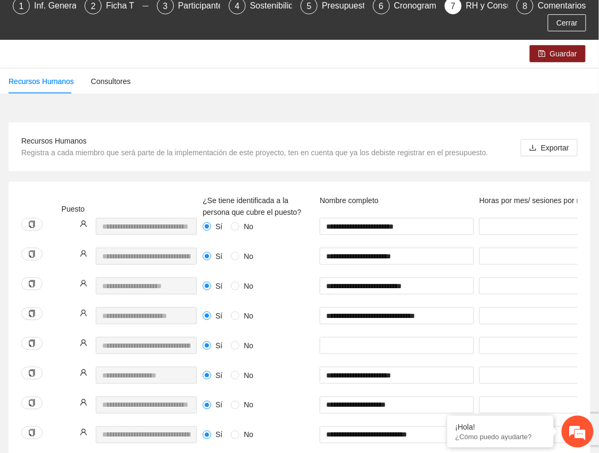
scroll to position [0, 638]
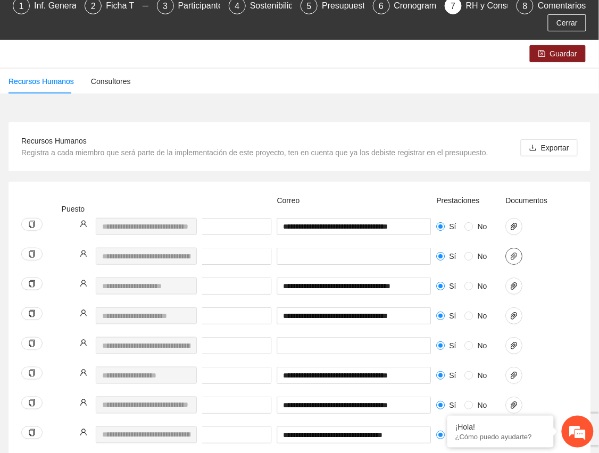
click at [515, 255] on icon "paper-clip" at bounding box center [514, 255] width 6 height 7
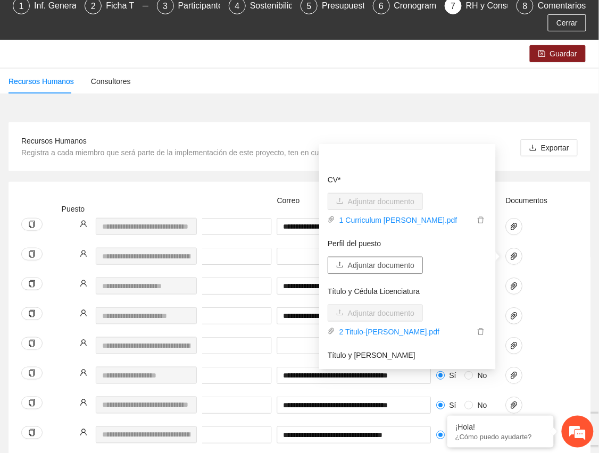
click at [388, 259] on span "Adjuntar documento" at bounding box center [381, 265] width 66 height 12
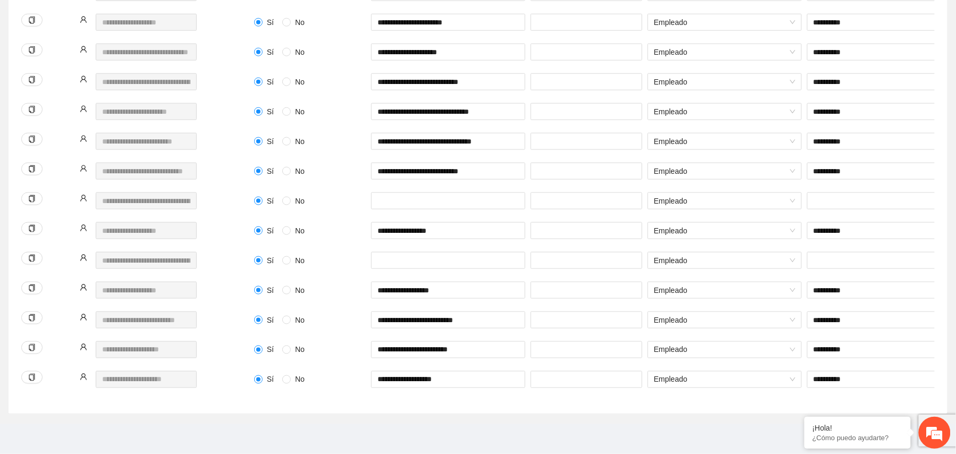
scroll to position [403, 0]
click at [426, 192] on input "text" at bounding box center [448, 200] width 154 height 17
type input "**********"
click at [598, 192] on input "text" at bounding box center [884, 200] width 154 height 17
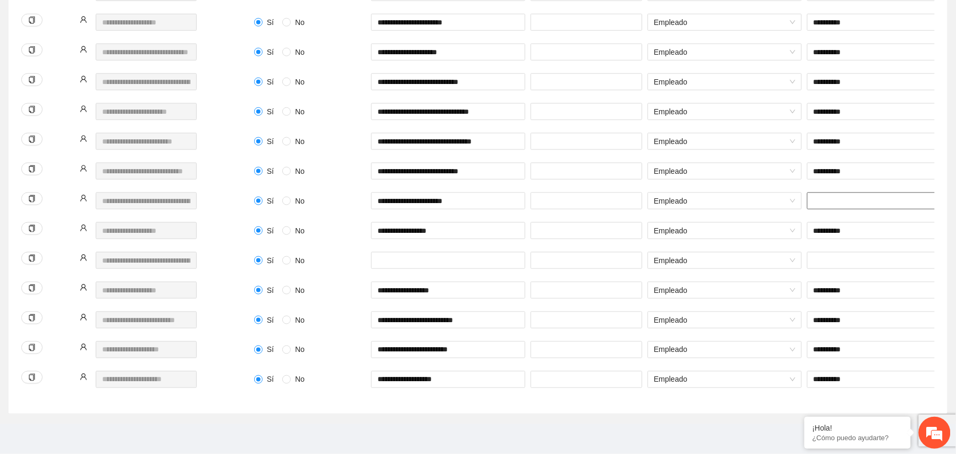
paste input "**********"
click at [598, 192] on input "**********" at bounding box center [884, 200] width 154 height 17
type input "**********"
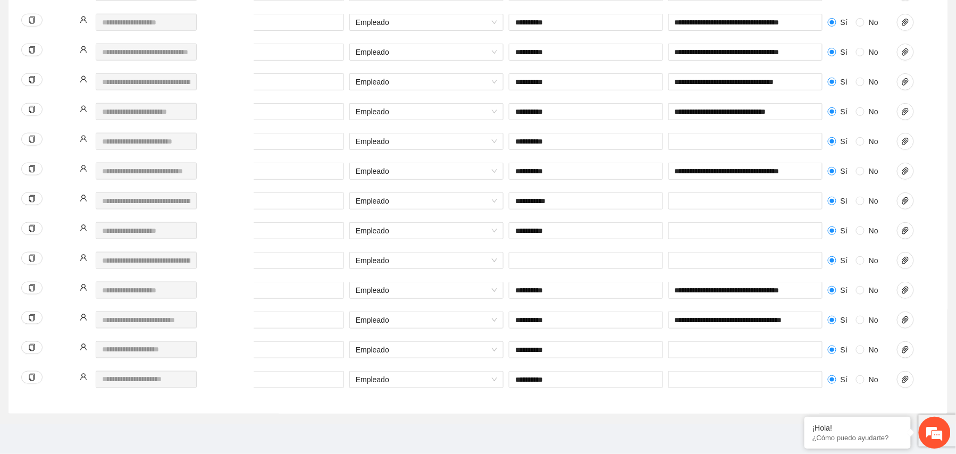
scroll to position [0, 332]
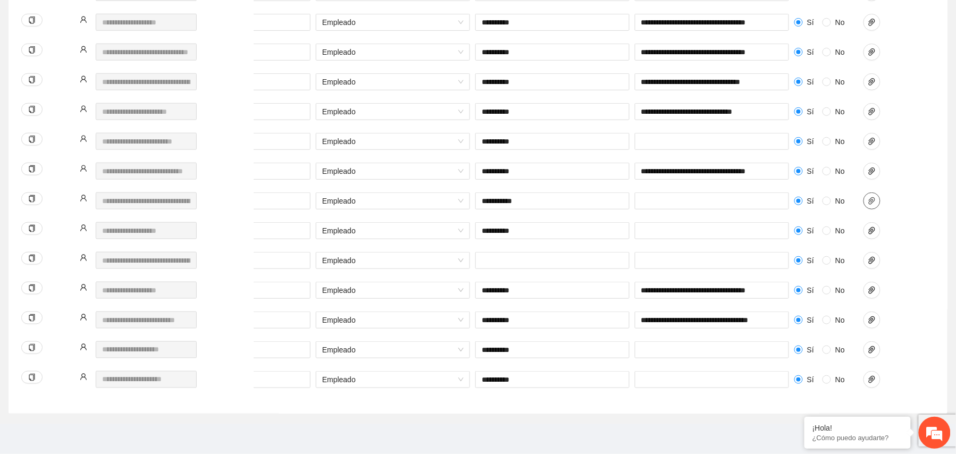
click at [598, 192] on button "button" at bounding box center [871, 200] width 17 height 17
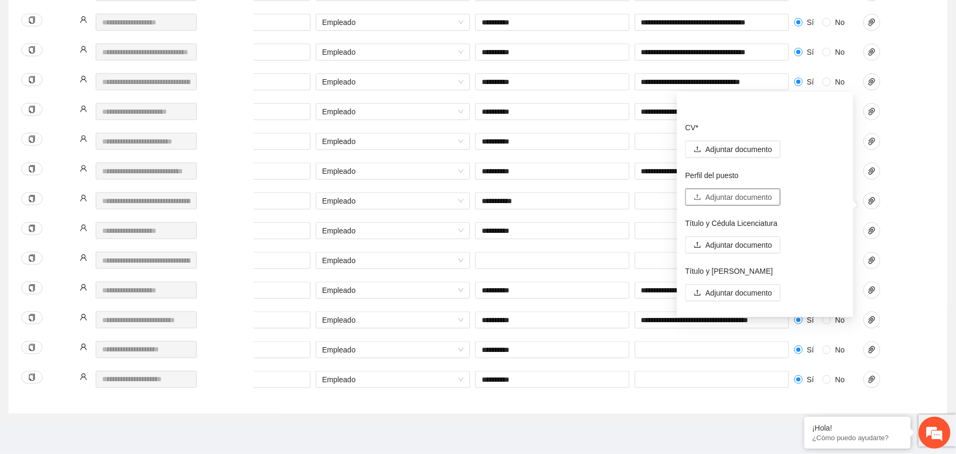
click at [598, 191] on span "Adjuntar documento" at bounding box center [738, 197] width 66 height 12
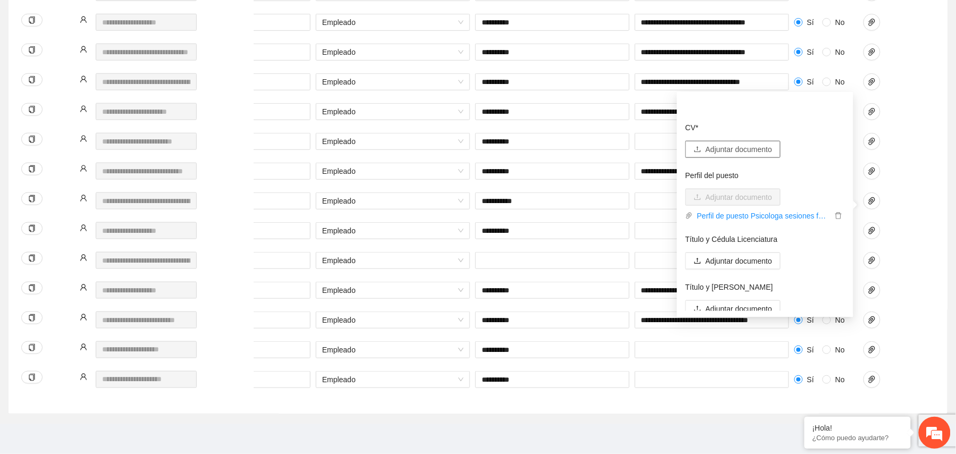
click at [598, 144] on span "Adjuntar documento" at bounding box center [738, 150] width 66 height 12
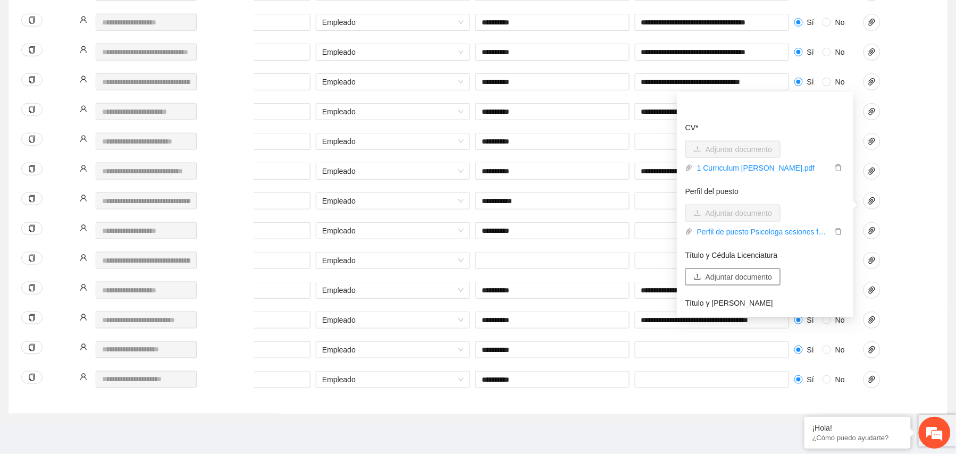
click at [598, 271] on span "Adjuntar documento" at bounding box center [738, 277] width 66 height 12
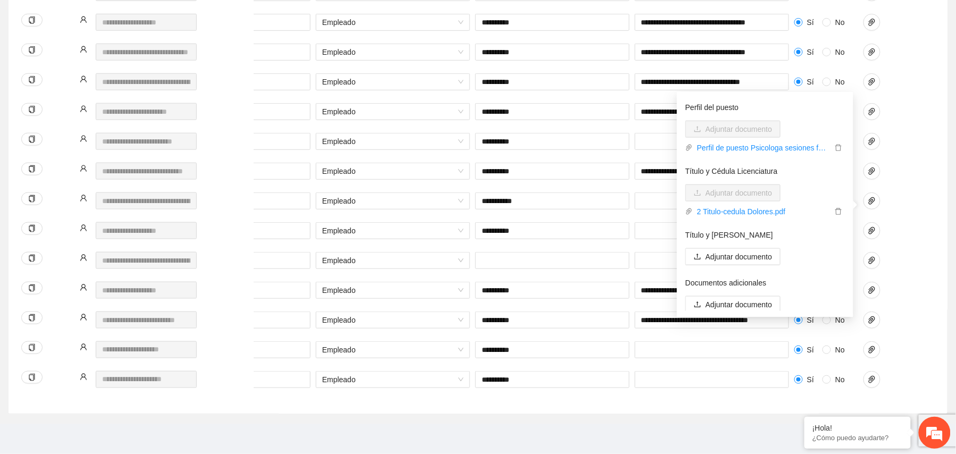
scroll to position [86, 0]
click at [598, 249] on span "Adjuntar documento" at bounding box center [738, 255] width 66 height 12
click at [598, 209] on div at bounding box center [887, 207] width 53 height 30
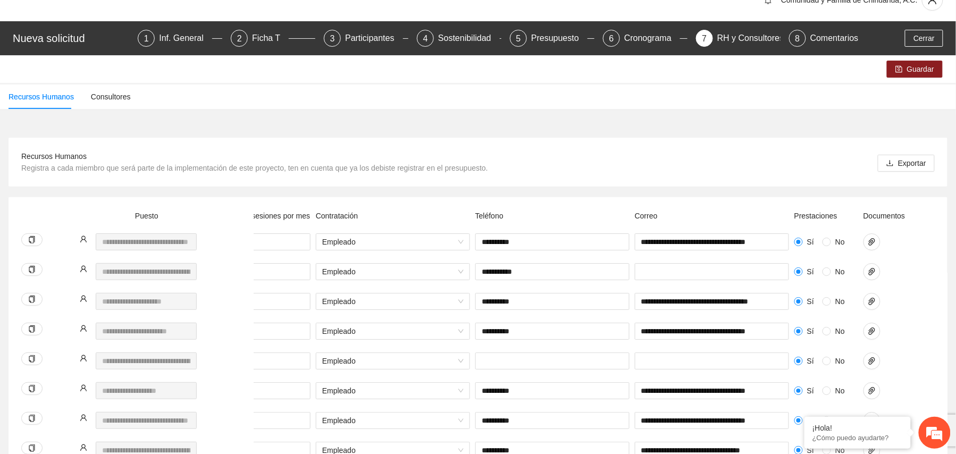
scroll to position [20, 0]
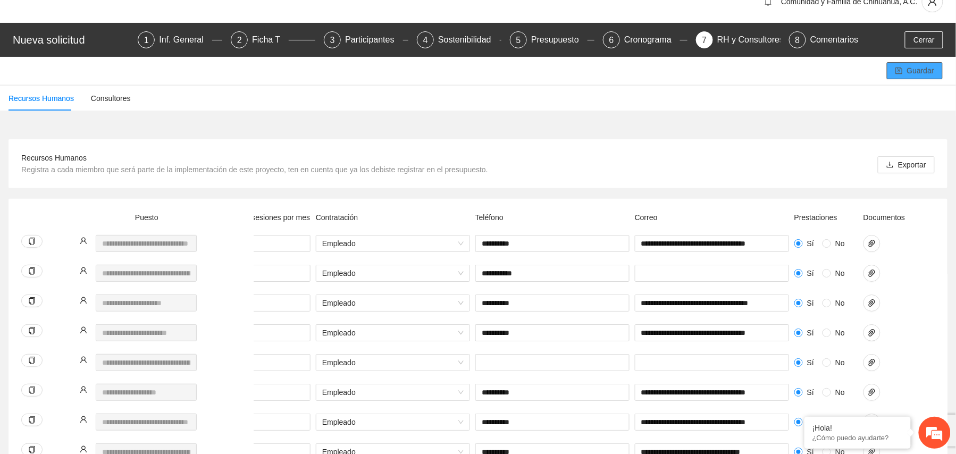
click at [598, 71] on span "Guardar" at bounding box center [920, 71] width 27 height 12
click at [264, 43] on div "Ficha T" at bounding box center [270, 39] width 37 height 17
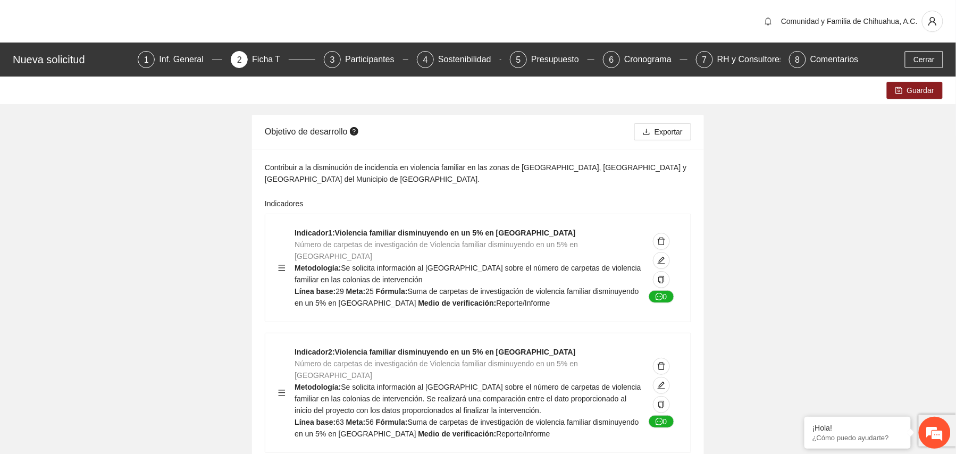
click at [598, 137] on span "Exportar" at bounding box center [668, 132] width 28 height 12
click at [598, 66] on div "RH y Consultores" at bounding box center [754, 59] width 75 height 17
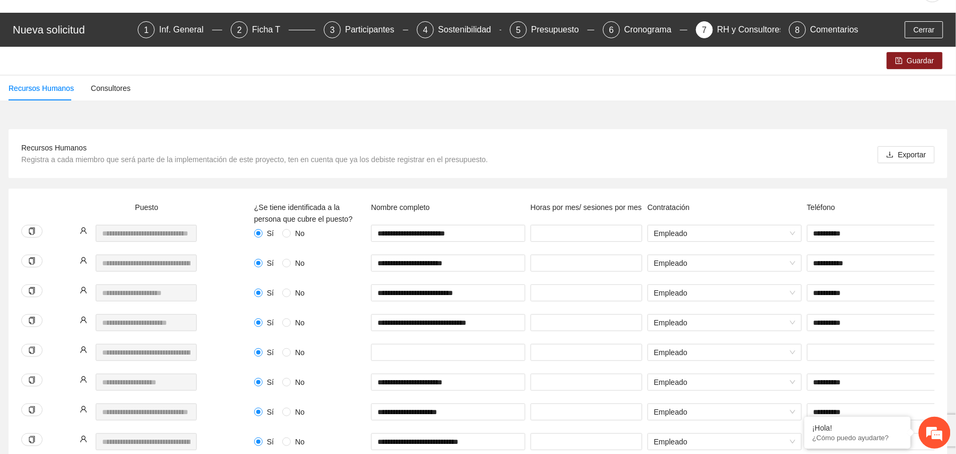
scroll to position [32, 0]
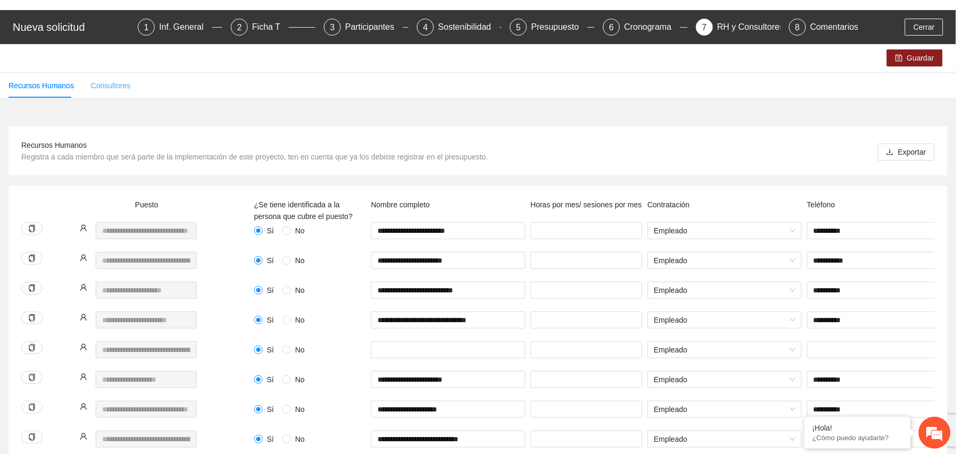
click at [106, 78] on div "Consultores" at bounding box center [111, 85] width 40 height 24
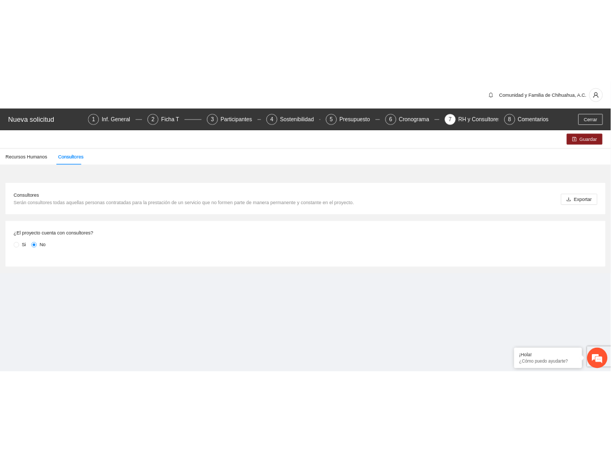
scroll to position [0, 0]
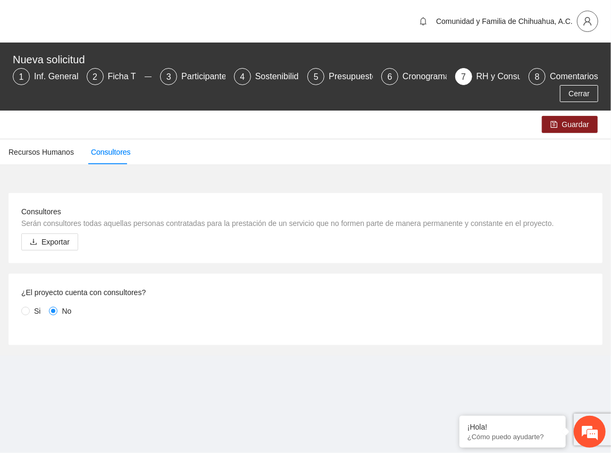
click at [589, 17] on icon "user" at bounding box center [588, 21] width 10 height 10
click at [566, 60] on span "Cerrar sesión" at bounding box center [559, 62] width 67 height 12
